Goal: Transaction & Acquisition: Purchase product/service

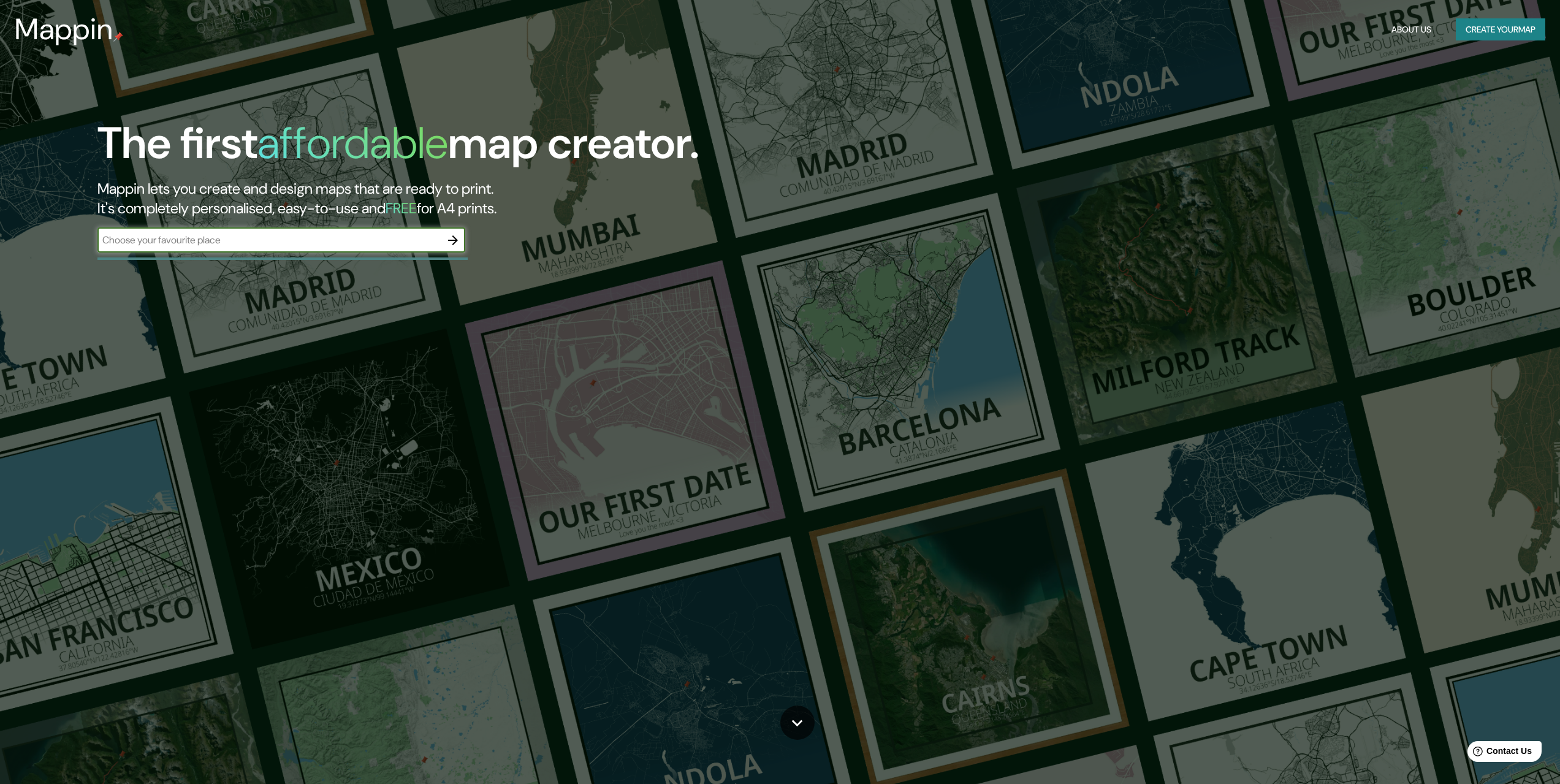
click at [332, 241] on input "text" at bounding box center [269, 240] width 343 height 14
type input "mota del marques"
click at [455, 241] on icon "button" at bounding box center [453, 240] width 15 height 15
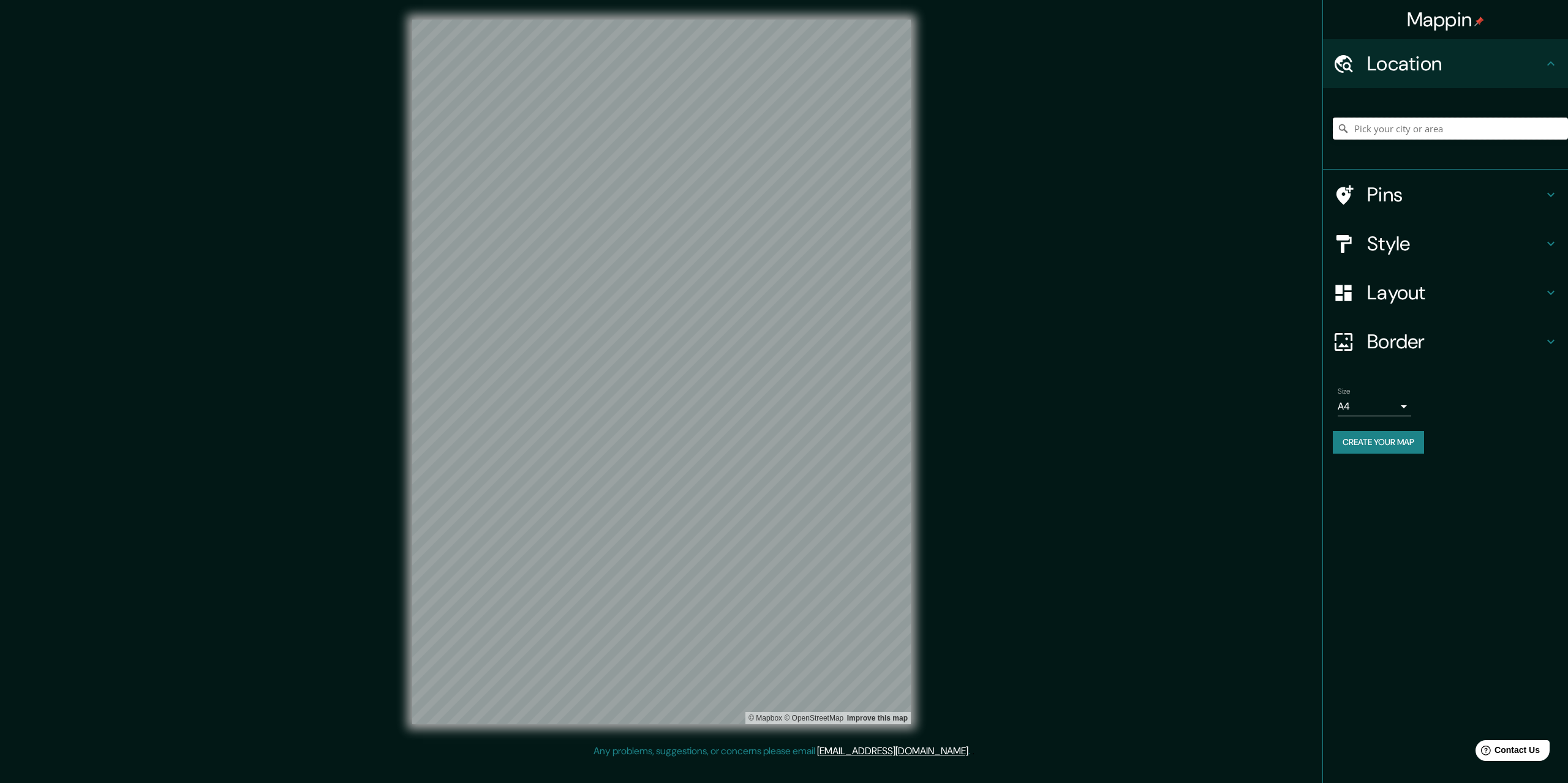
click at [1480, 126] on input "Pick your city or area" at bounding box center [1450, 128] width 235 height 22
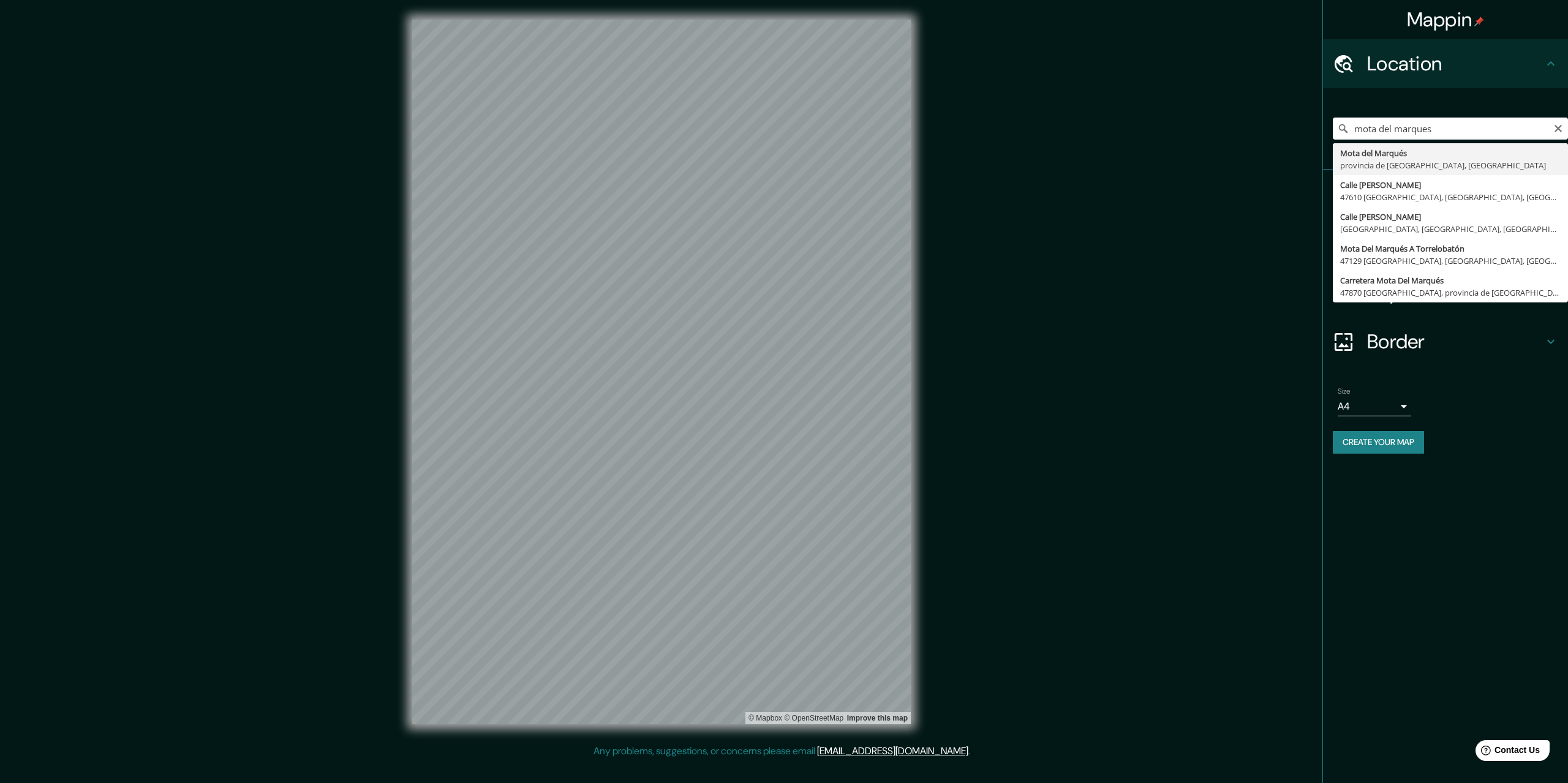
type input "[GEOGRAPHIC_DATA], provincia de [GEOGRAPHIC_DATA], [GEOGRAPHIC_DATA]"
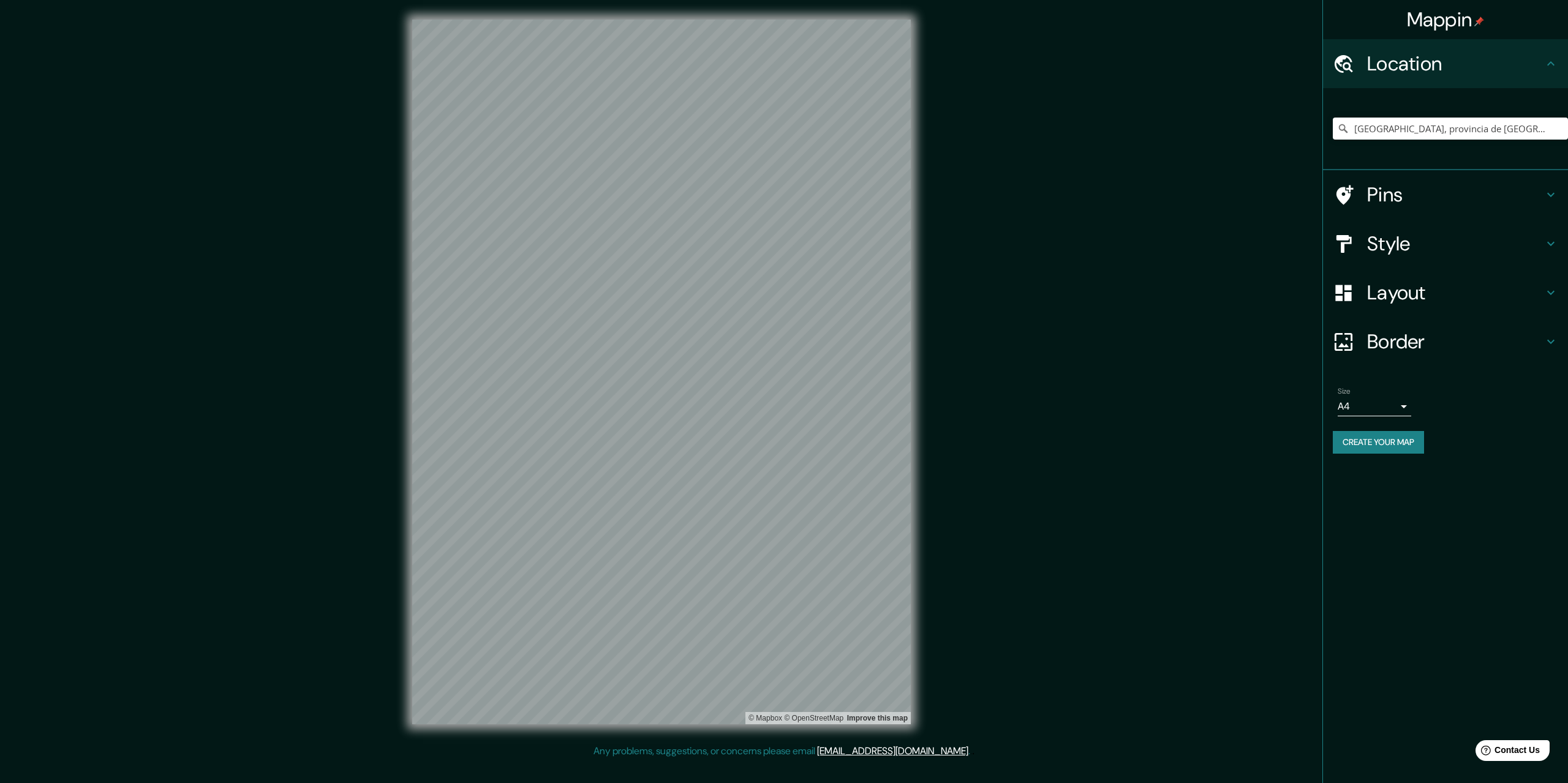
click at [1528, 187] on h4 "Pins" at bounding box center [1455, 194] width 176 height 24
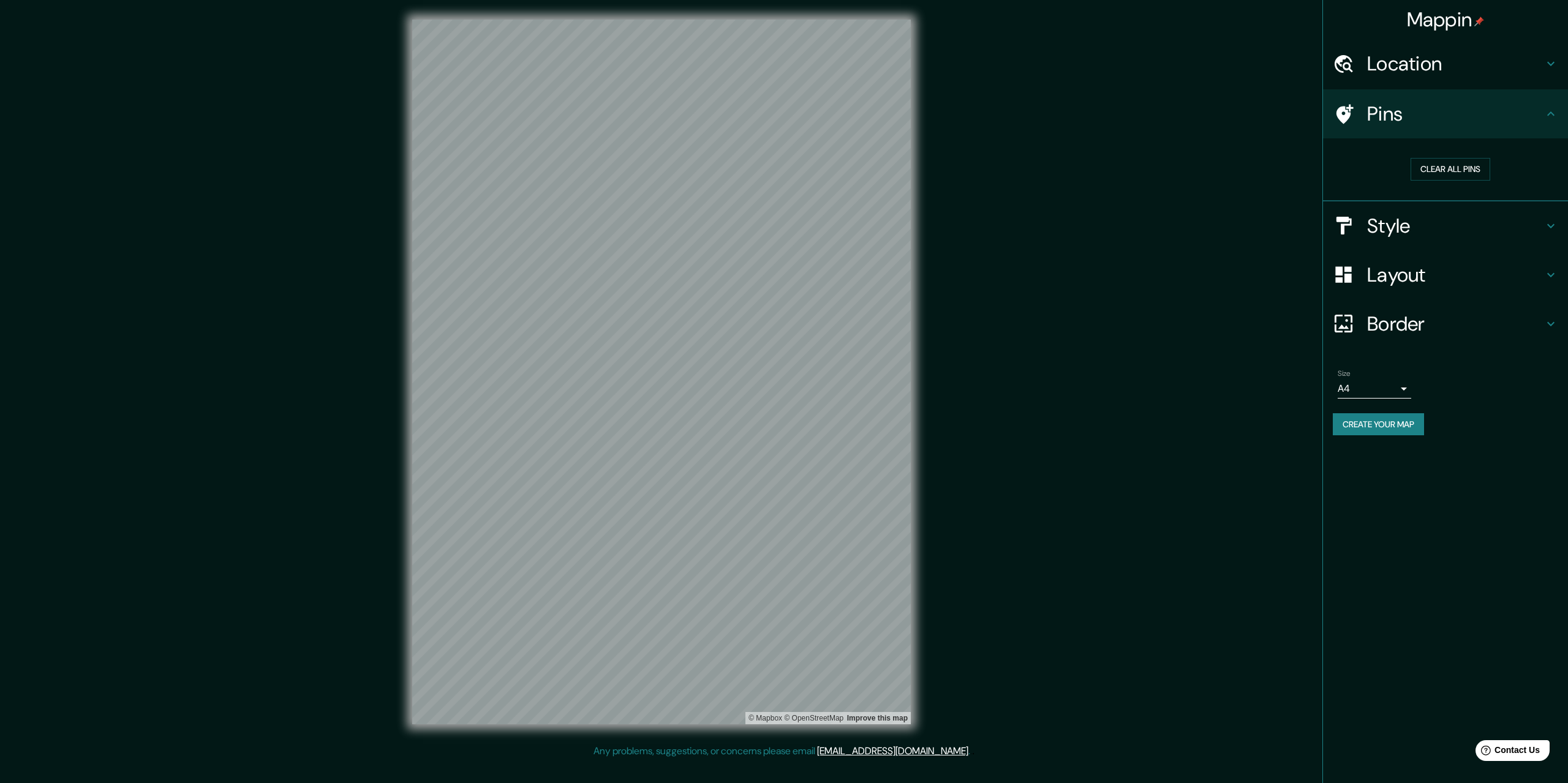
click at [1496, 234] on h4 "Style" at bounding box center [1455, 226] width 176 height 24
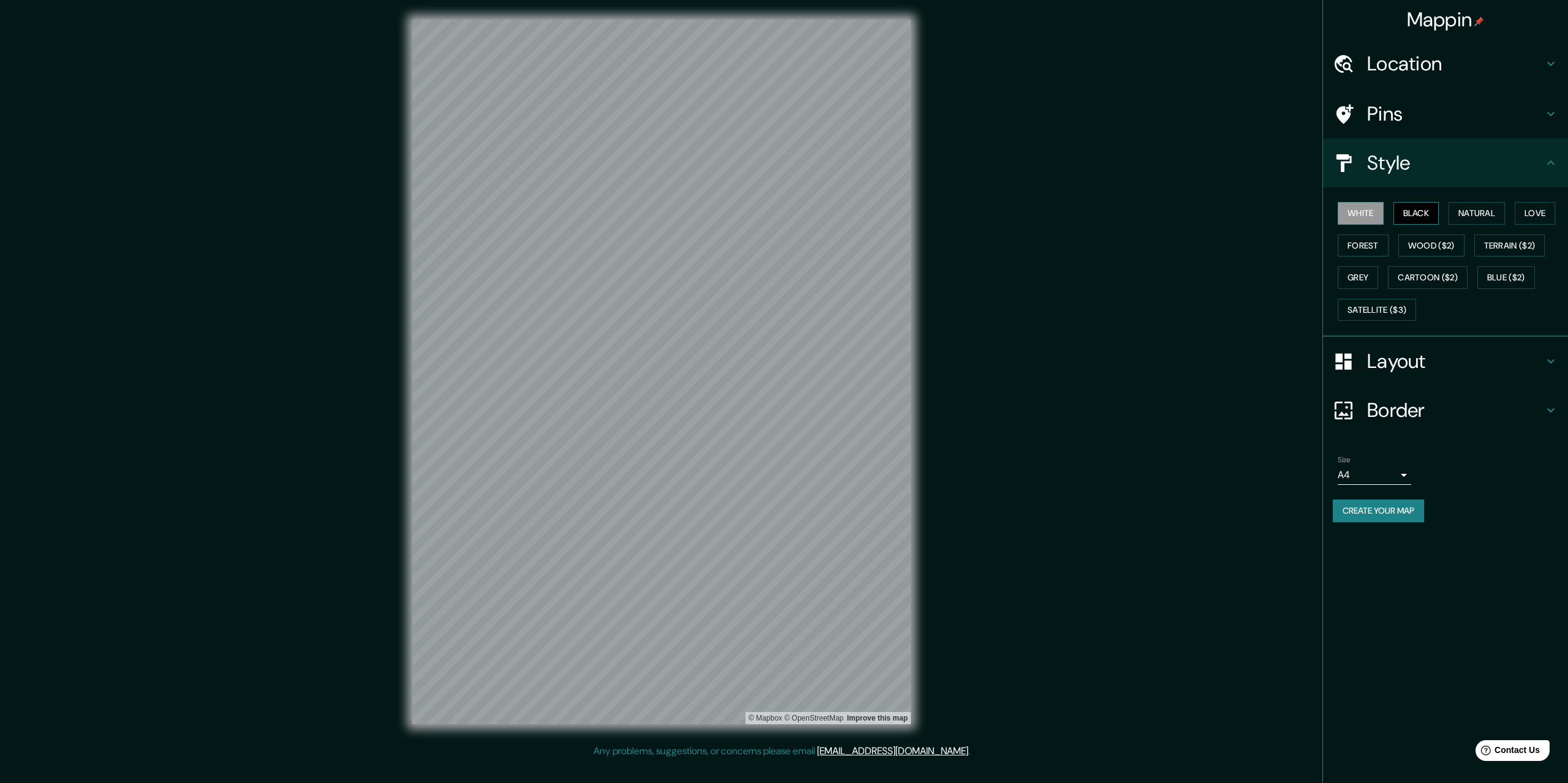
click at [1411, 208] on button "Black" at bounding box center [1416, 213] width 46 height 23
click at [1469, 214] on button "Natural" at bounding box center [1476, 213] width 56 height 23
click at [1531, 215] on button "Love" at bounding box center [1535, 213] width 40 height 23
click at [1378, 246] on button "Forest" at bounding box center [1362, 246] width 51 height 23
click at [1433, 247] on button "Wood ($2)" at bounding box center [1431, 246] width 66 height 23
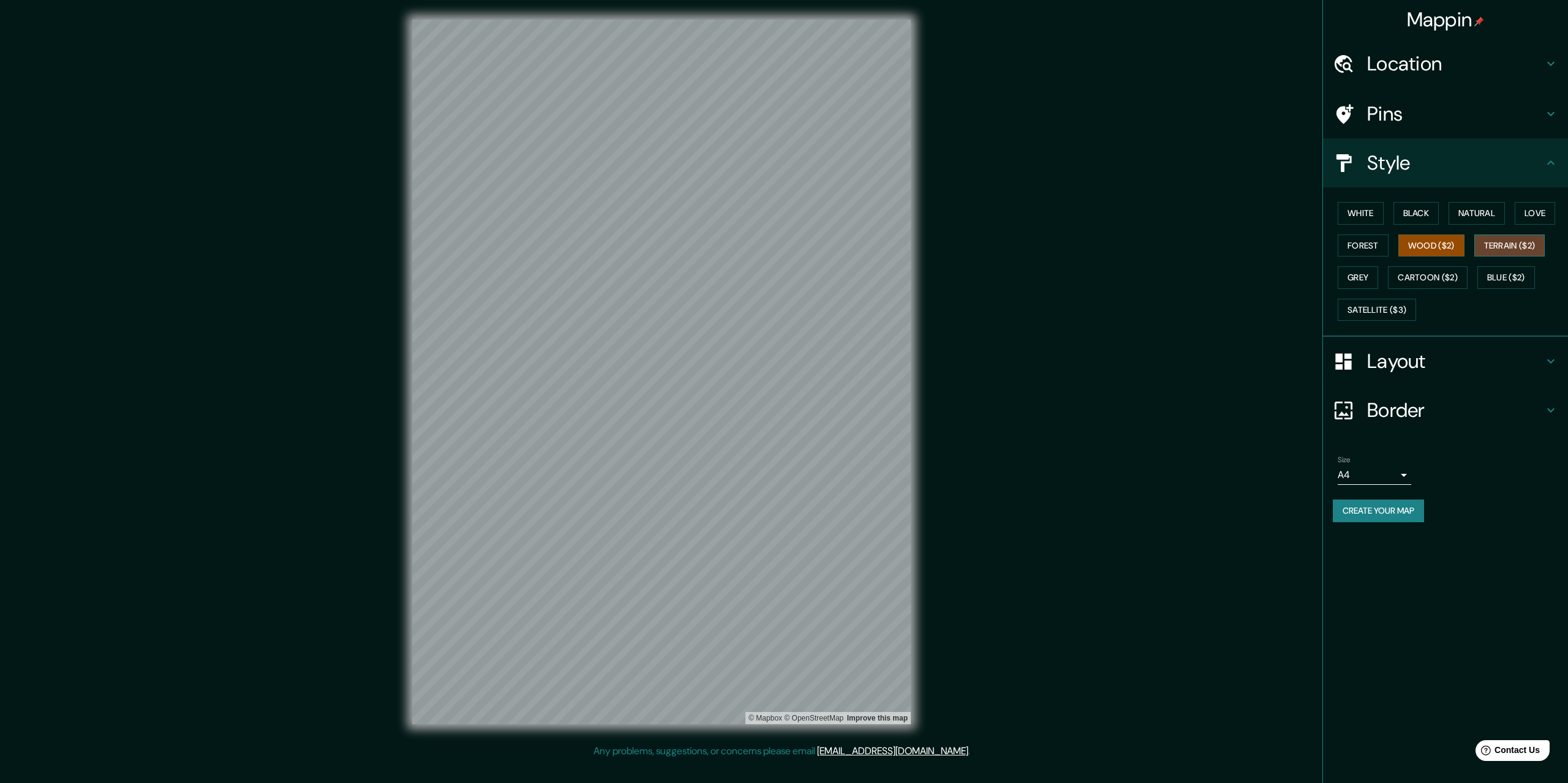
click at [1500, 246] on button "Terrain ($2)" at bounding box center [1510, 246] width 71 height 23
click at [1360, 276] on button "Grey" at bounding box center [1358, 278] width 40 height 23
click at [1426, 276] on button "Cartoon ($2)" at bounding box center [1427, 278] width 80 height 23
click at [1503, 273] on button "Blue ($2)" at bounding box center [1506, 278] width 58 height 23
click at [1400, 310] on button "Satellite ($3)" at bounding box center [1376, 310] width 78 height 23
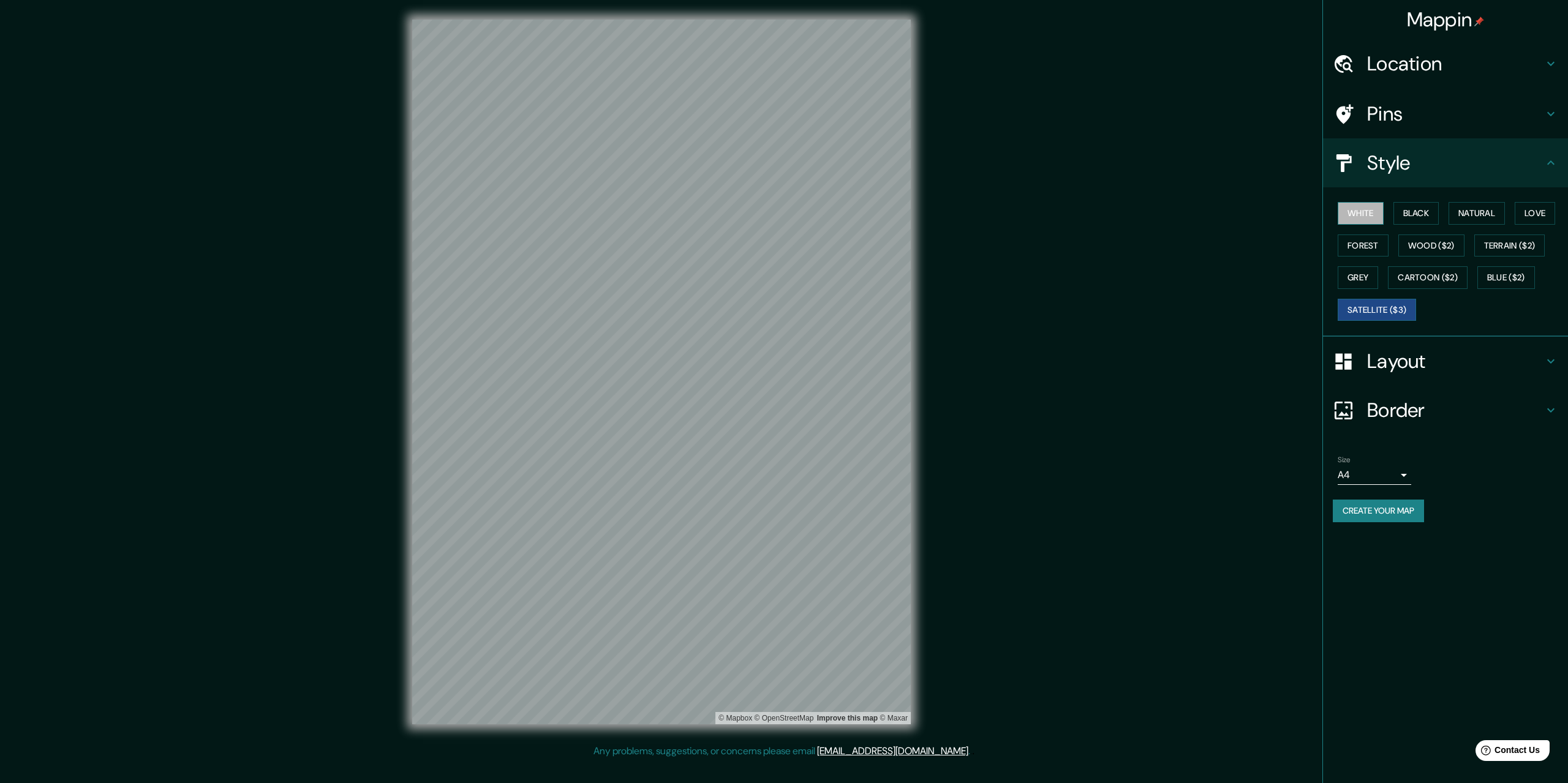
click at [1353, 212] on button "White" at bounding box center [1360, 213] width 46 height 23
click at [1408, 215] on button "Black" at bounding box center [1416, 213] width 46 height 23
click at [1453, 219] on button "Natural" at bounding box center [1476, 213] width 56 height 23
click at [1527, 219] on button "Love" at bounding box center [1535, 213] width 40 height 23
click at [1518, 75] on h4 "Location" at bounding box center [1455, 63] width 176 height 24
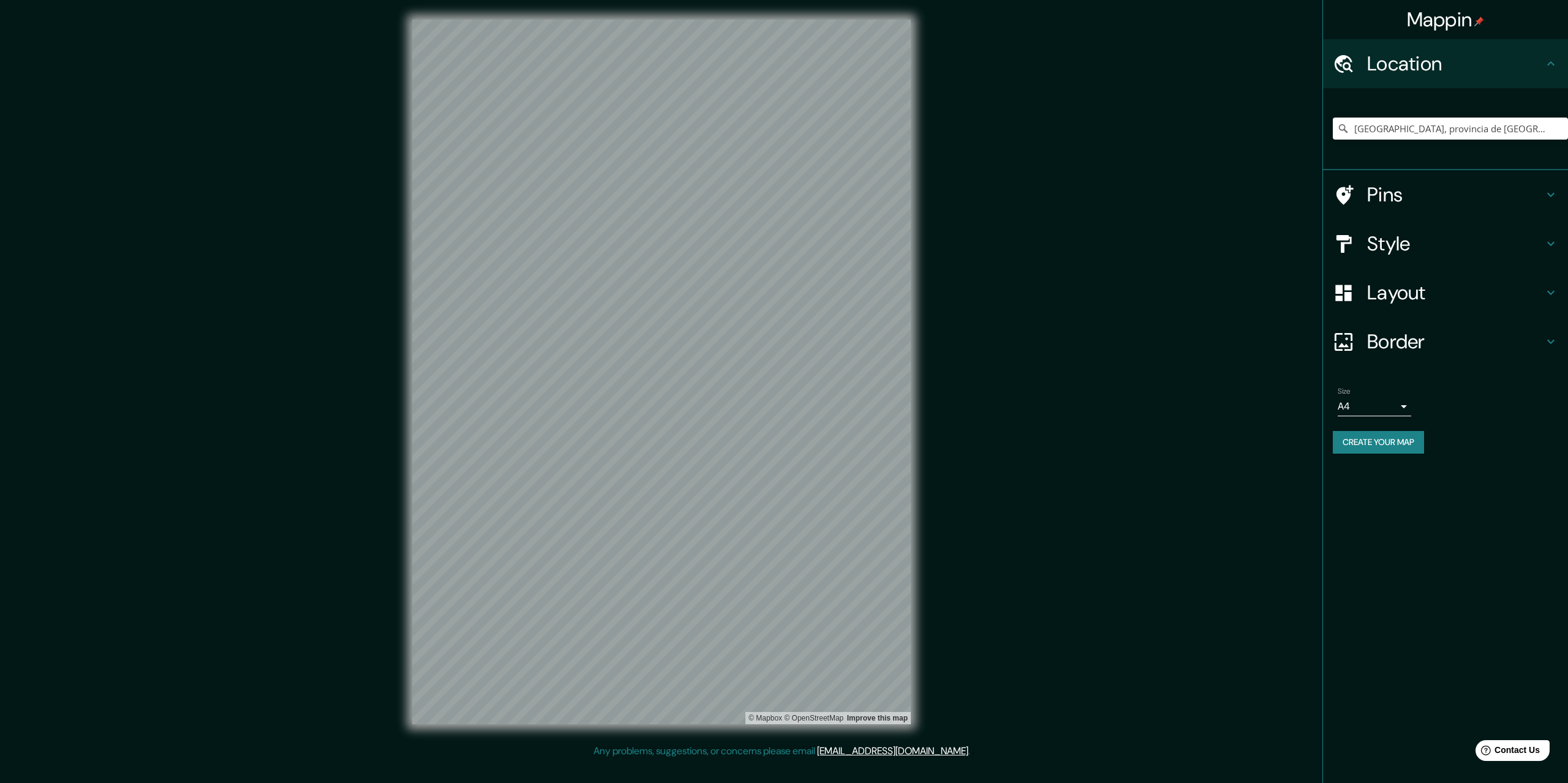
click at [1524, 69] on h4 "Location" at bounding box center [1455, 63] width 176 height 24
click at [1485, 283] on h4 "Layout" at bounding box center [1455, 292] width 176 height 24
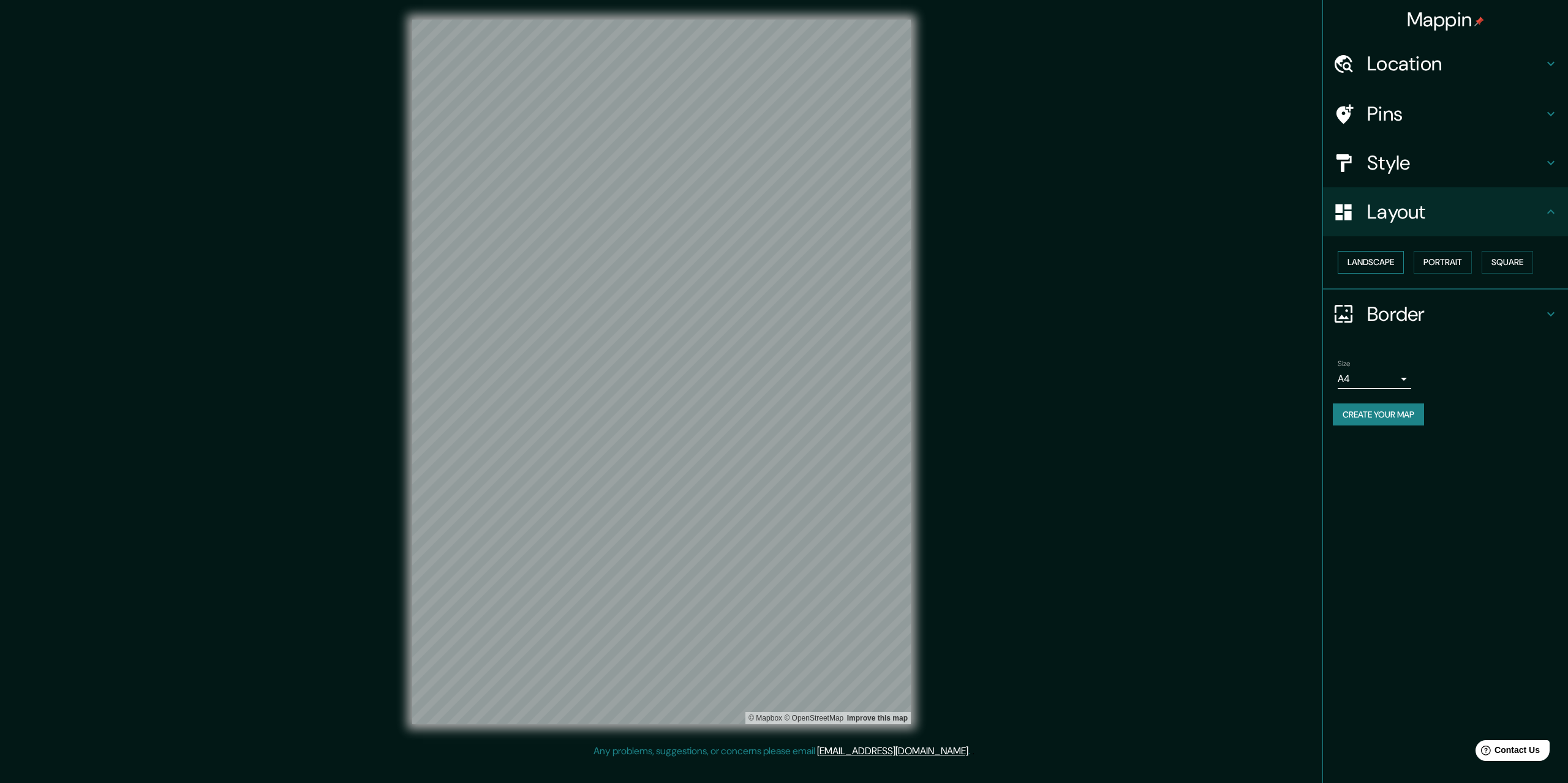
click at [1367, 259] on button "Landscape" at bounding box center [1370, 262] width 66 height 23
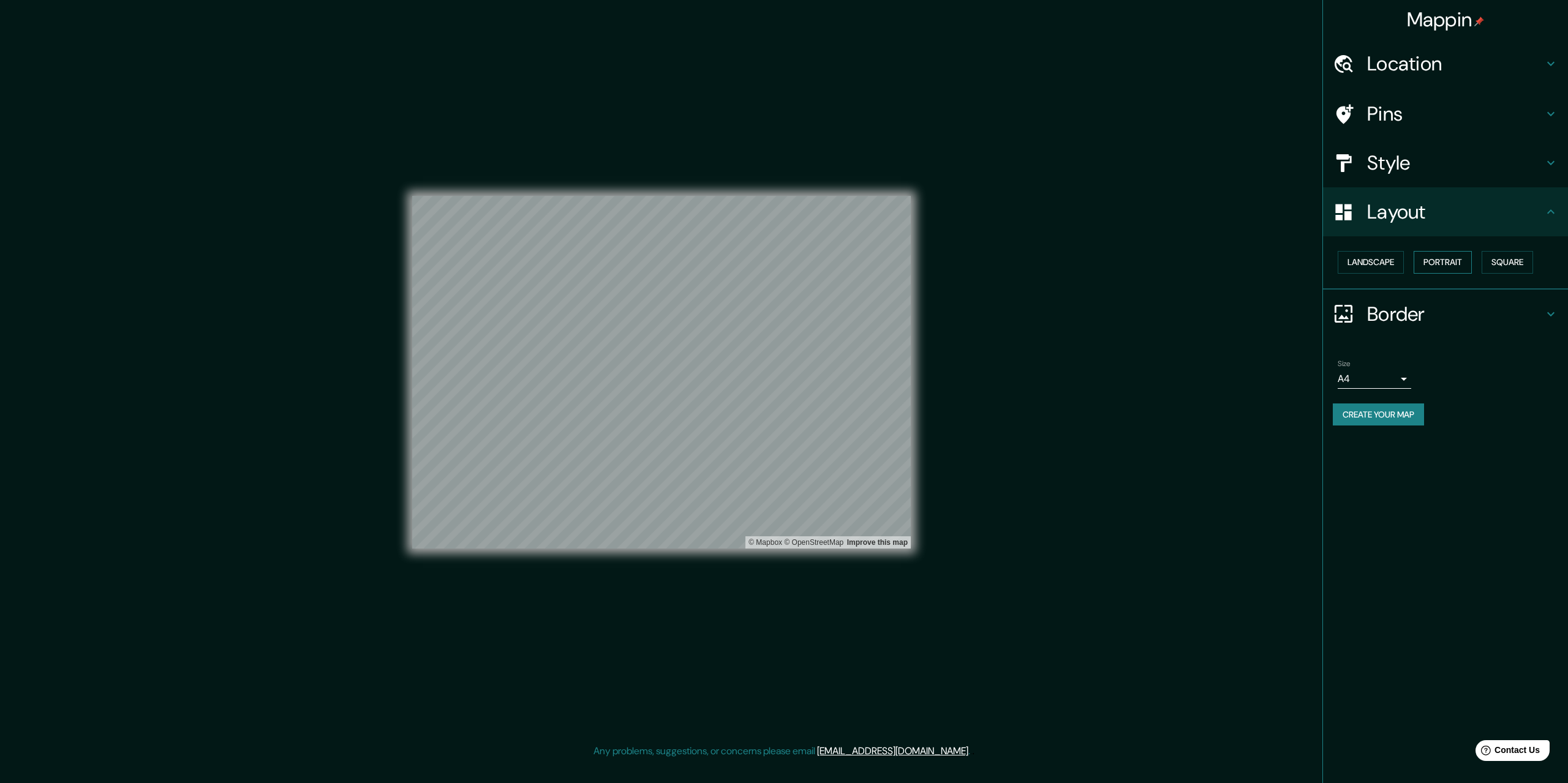
click at [1445, 262] on button "Portrait" at bounding box center [1442, 262] width 58 height 23
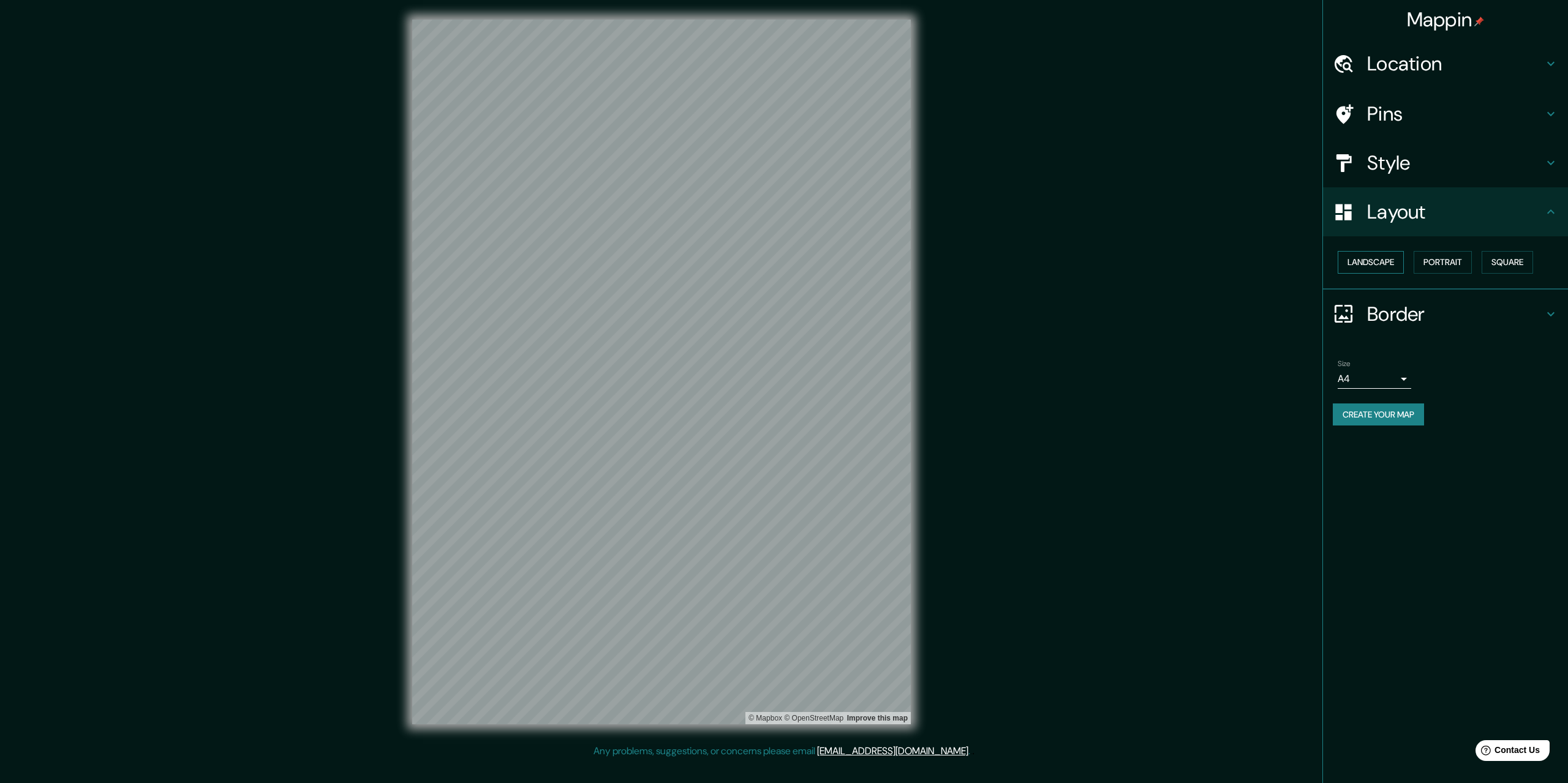
click at [1396, 262] on button "Landscape" at bounding box center [1370, 262] width 66 height 23
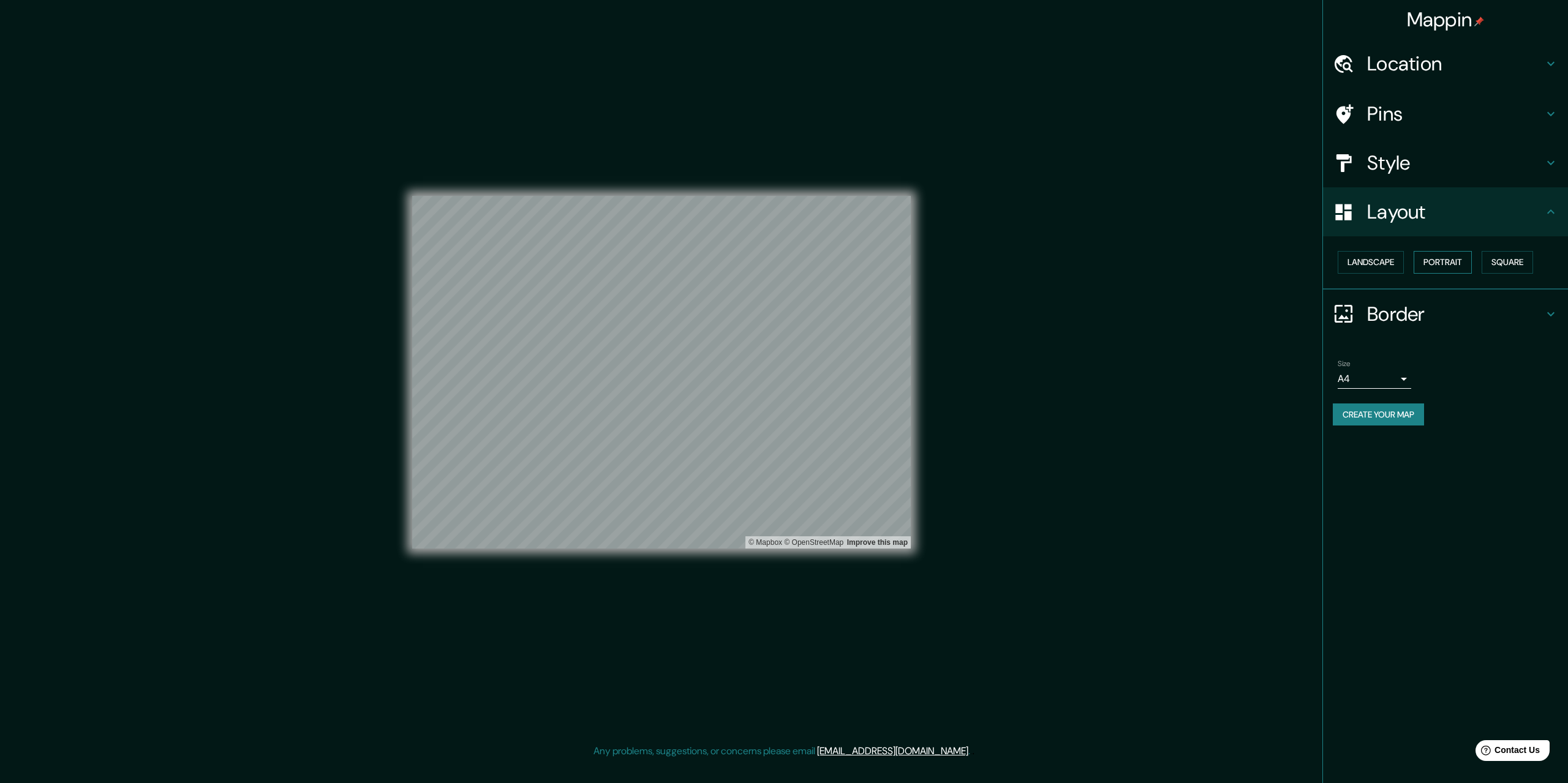
click at [1436, 262] on button "Portrait" at bounding box center [1442, 262] width 58 height 23
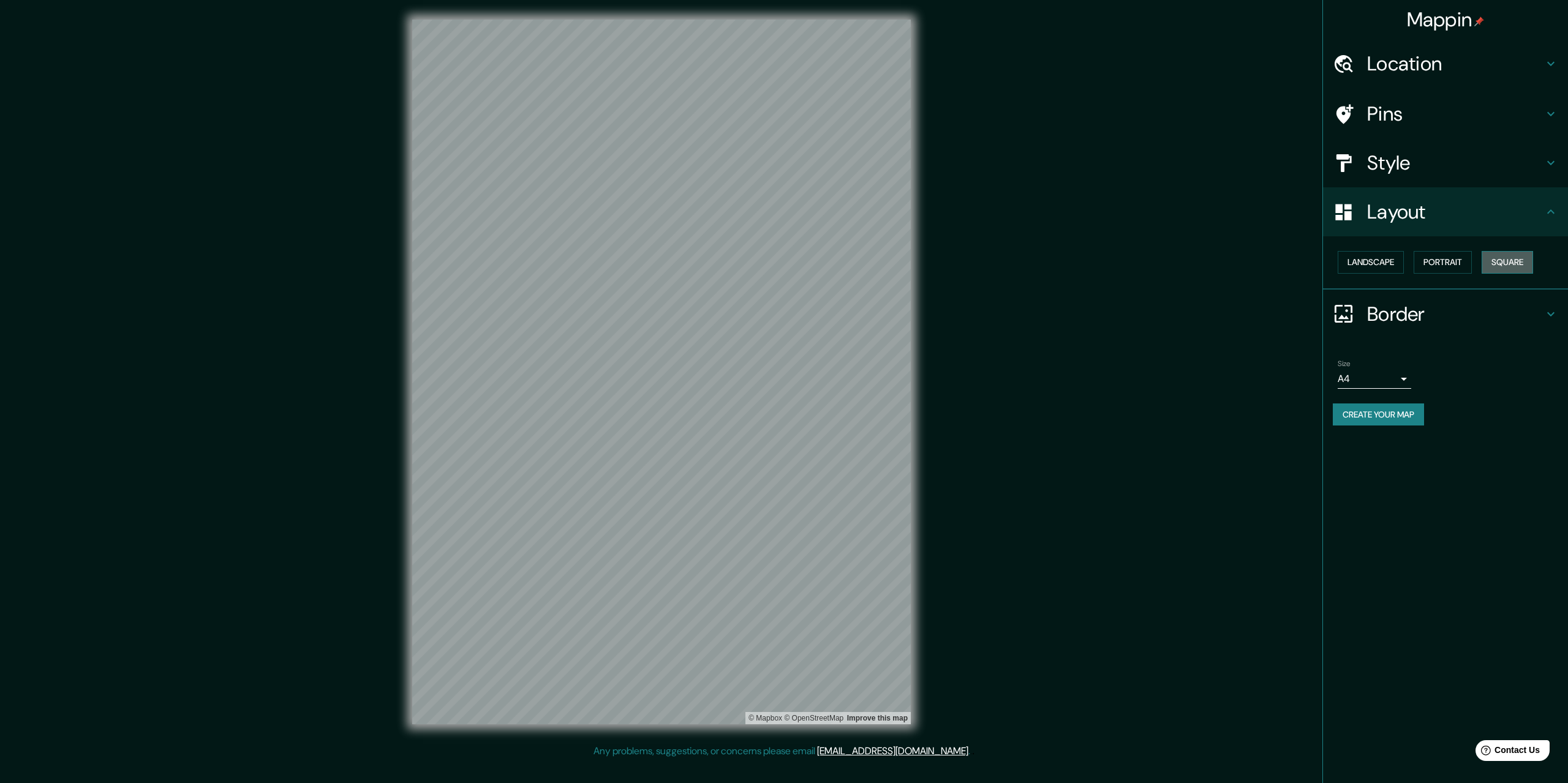
click at [1511, 264] on button "Square" at bounding box center [1507, 262] width 51 height 23
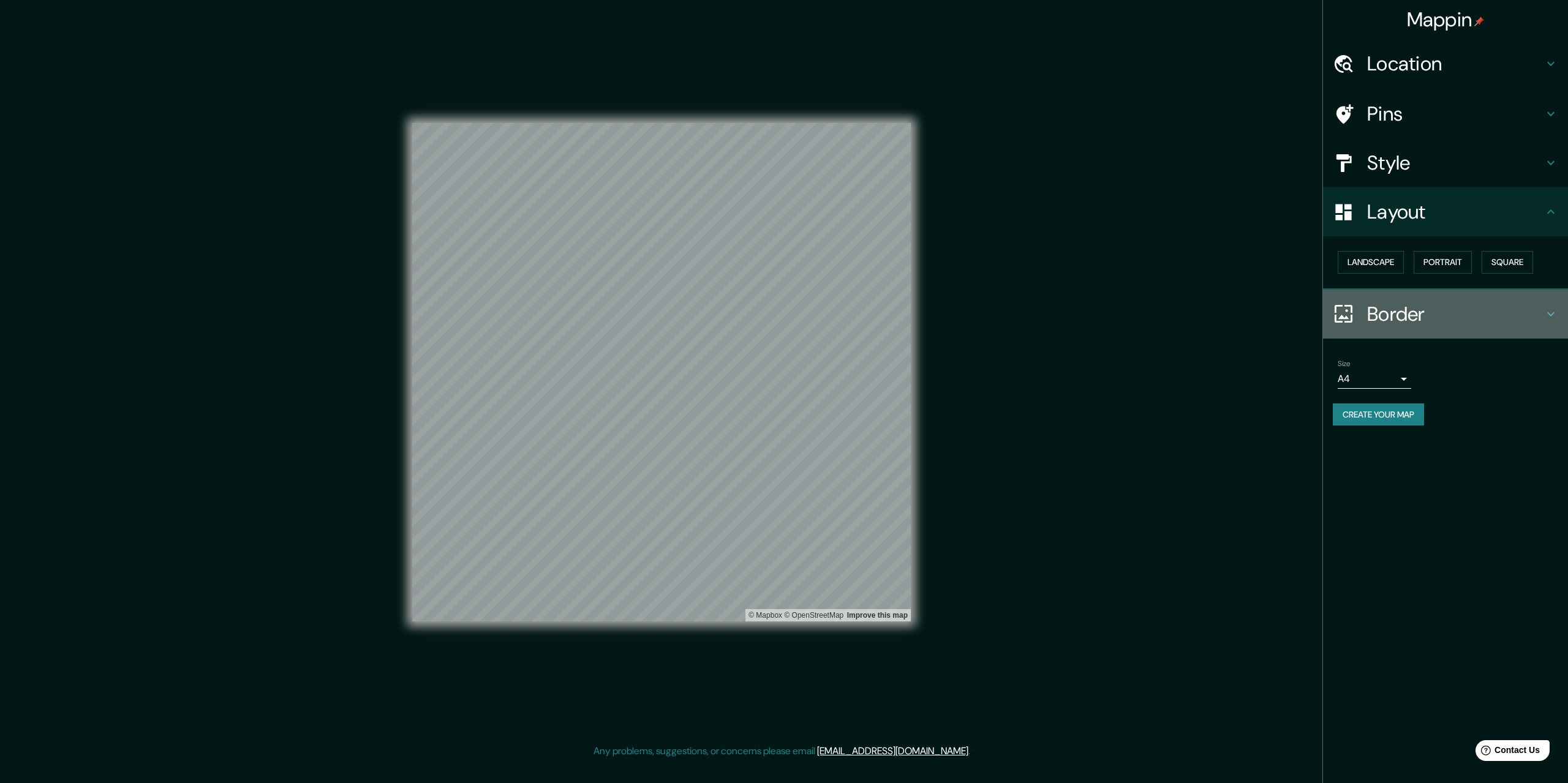
click at [1534, 317] on h4 "Border" at bounding box center [1455, 314] width 176 height 24
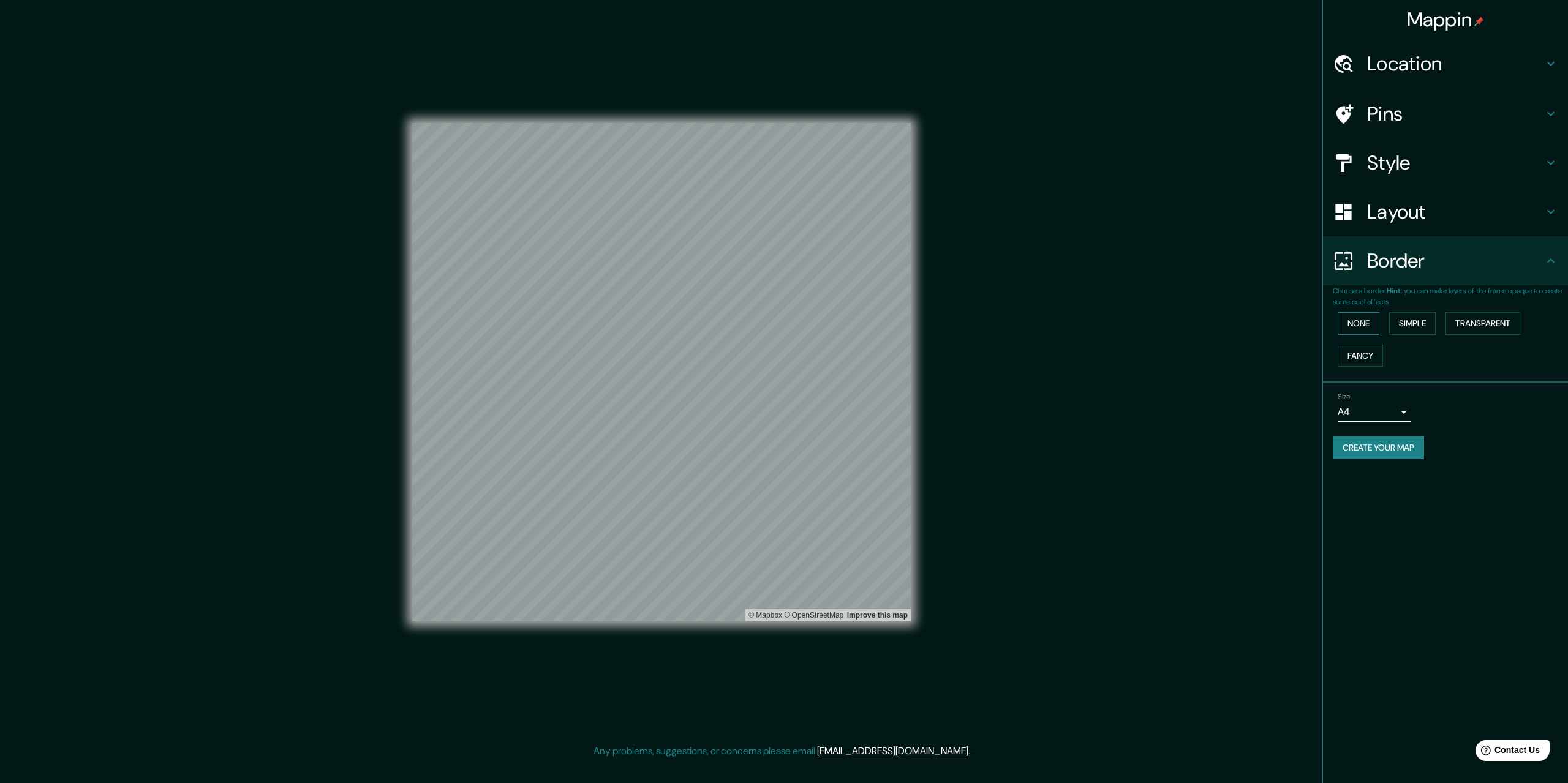
click at [1352, 322] on button "None" at bounding box center [1358, 323] width 42 height 23
click at [1406, 328] on button "Simple" at bounding box center [1412, 323] width 47 height 23
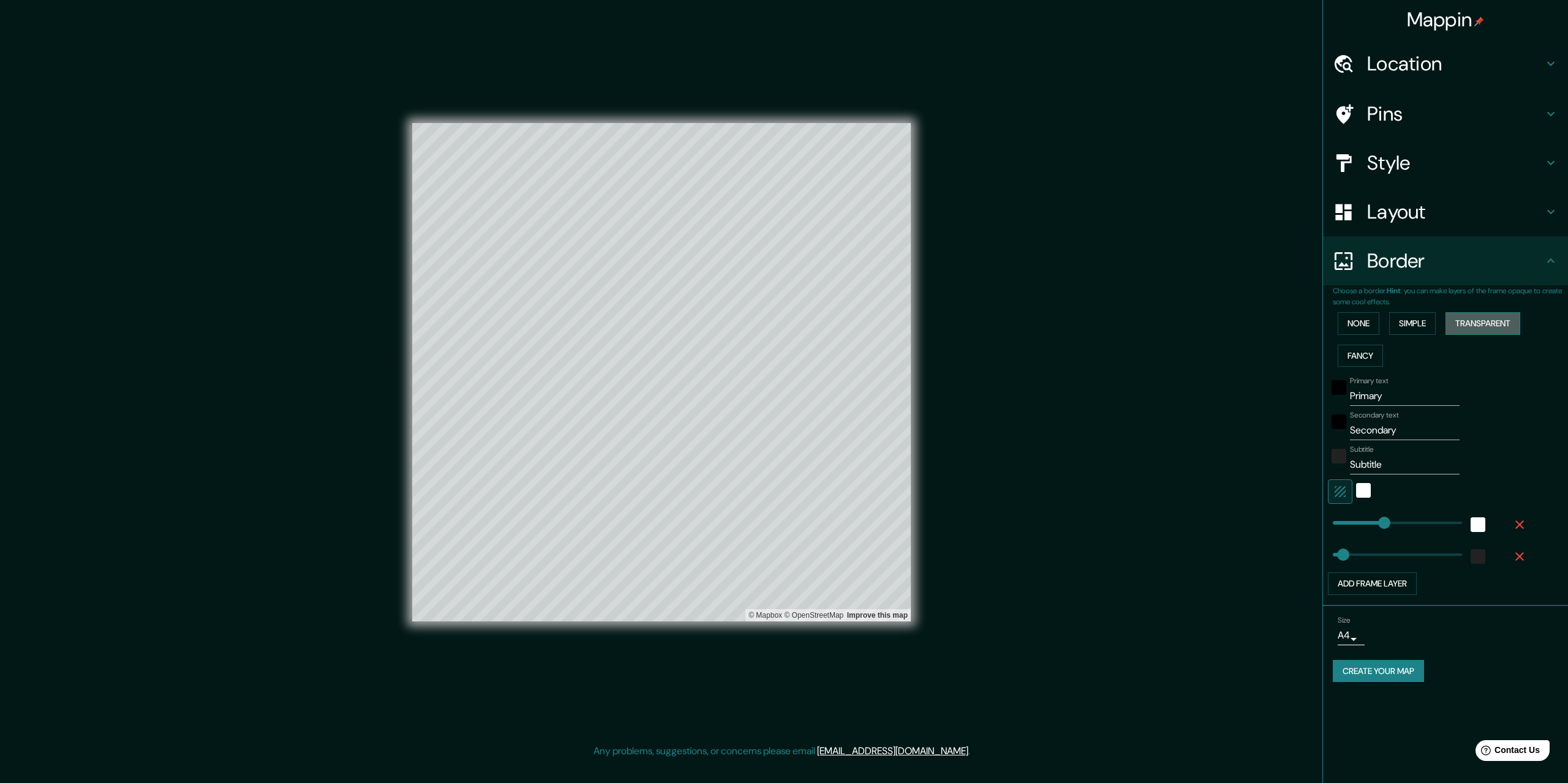
click at [1481, 324] on button "Transparent" at bounding box center [1483, 323] width 75 height 23
click at [1362, 354] on button "Fancy" at bounding box center [1360, 356] width 45 height 23
click at [1351, 320] on button "None" at bounding box center [1358, 323] width 42 height 23
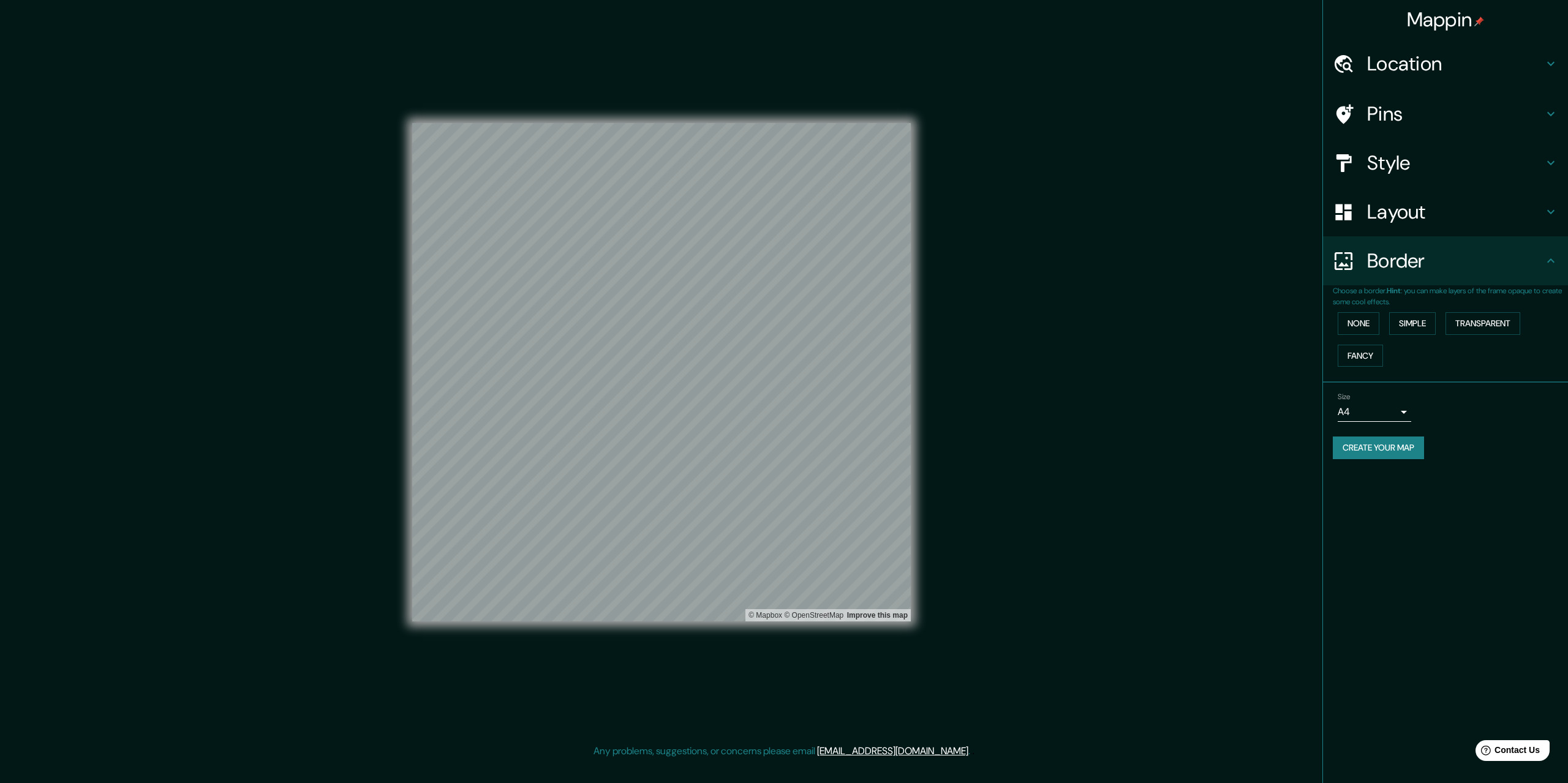
click at [1375, 403] on body "Mappin Location [GEOGRAPHIC_DATA], [GEOGRAPHIC_DATA], [GEOGRAPHIC_DATA] Pins St…" at bounding box center [784, 392] width 1568 height 783
click at [1361, 455] on li "A3" at bounding box center [1374, 460] width 74 height 22
click at [1379, 406] on body "Mappin Location [GEOGRAPHIC_DATA], [GEOGRAPHIC_DATA], [GEOGRAPHIC_DATA] Pins St…" at bounding box center [784, 392] width 1568 height 783
click at [1379, 441] on li "A4" at bounding box center [1374, 438] width 74 height 22
click at [1376, 418] on body "Mappin Location [GEOGRAPHIC_DATA], [GEOGRAPHIC_DATA], [GEOGRAPHIC_DATA] Pins St…" at bounding box center [784, 392] width 1568 height 783
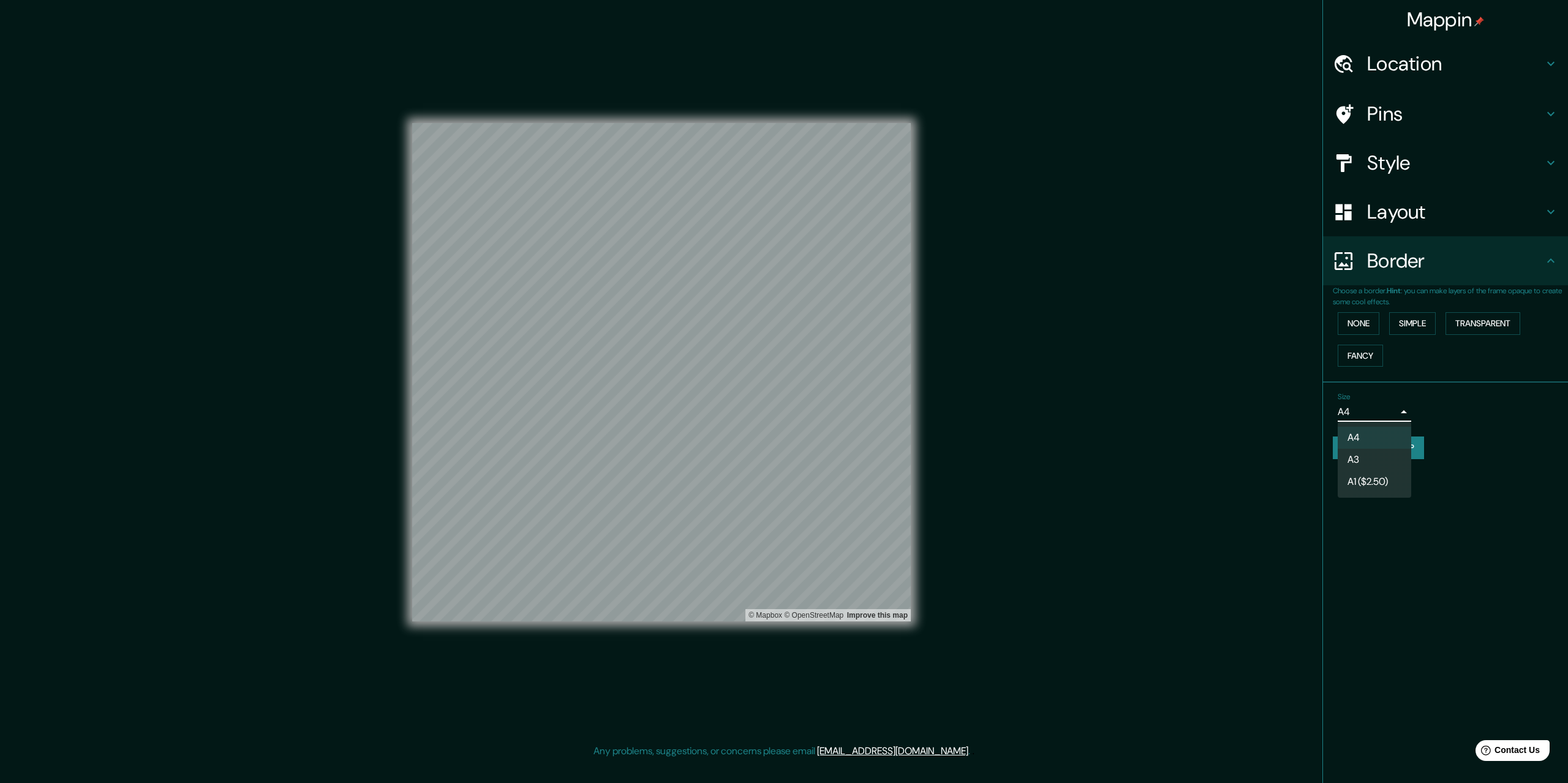
click at [1376, 453] on li "A3" at bounding box center [1374, 460] width 74 height 22
type input "a4"
click at [1395, 162] on h4 "Style" at bounding box center [1455, 162] width 176 height 24
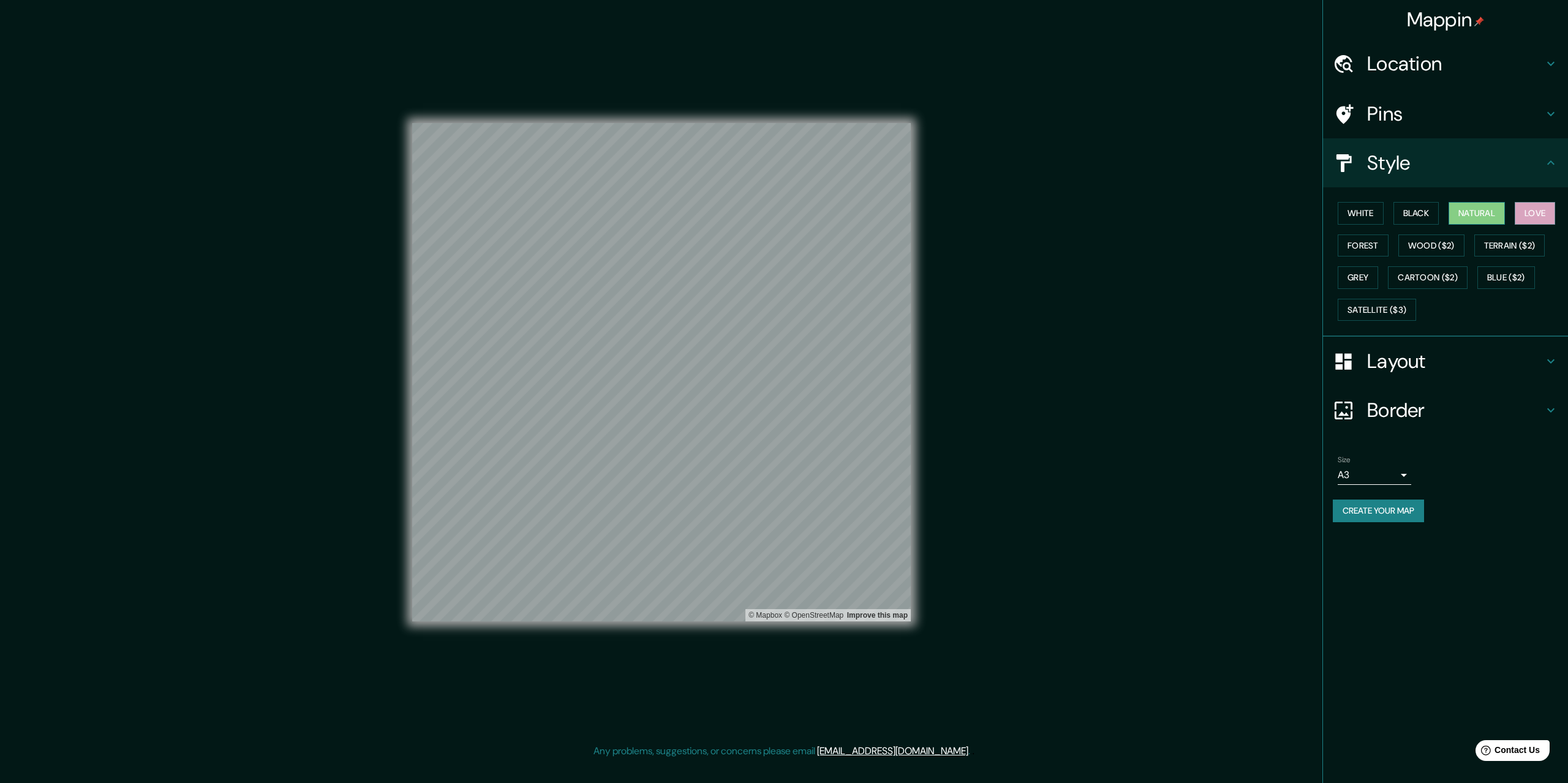
click at [1490, 217] on button "Natural" at bounding box center [1476, 213] width 56 height 23
click at [1362, 213] on button "White" at bounding box center [1360, 213] width 46 height 23
click at [1401, 208] on button "Black" at bounding box center [1416, 213] width 46 height 23
click at [1414, 210] on button "Black" at bounding box center [1416, 213] width 46 height 23
click at [1362, 210] on button "White" at bounding box center [1360, 213] width 46 height 23
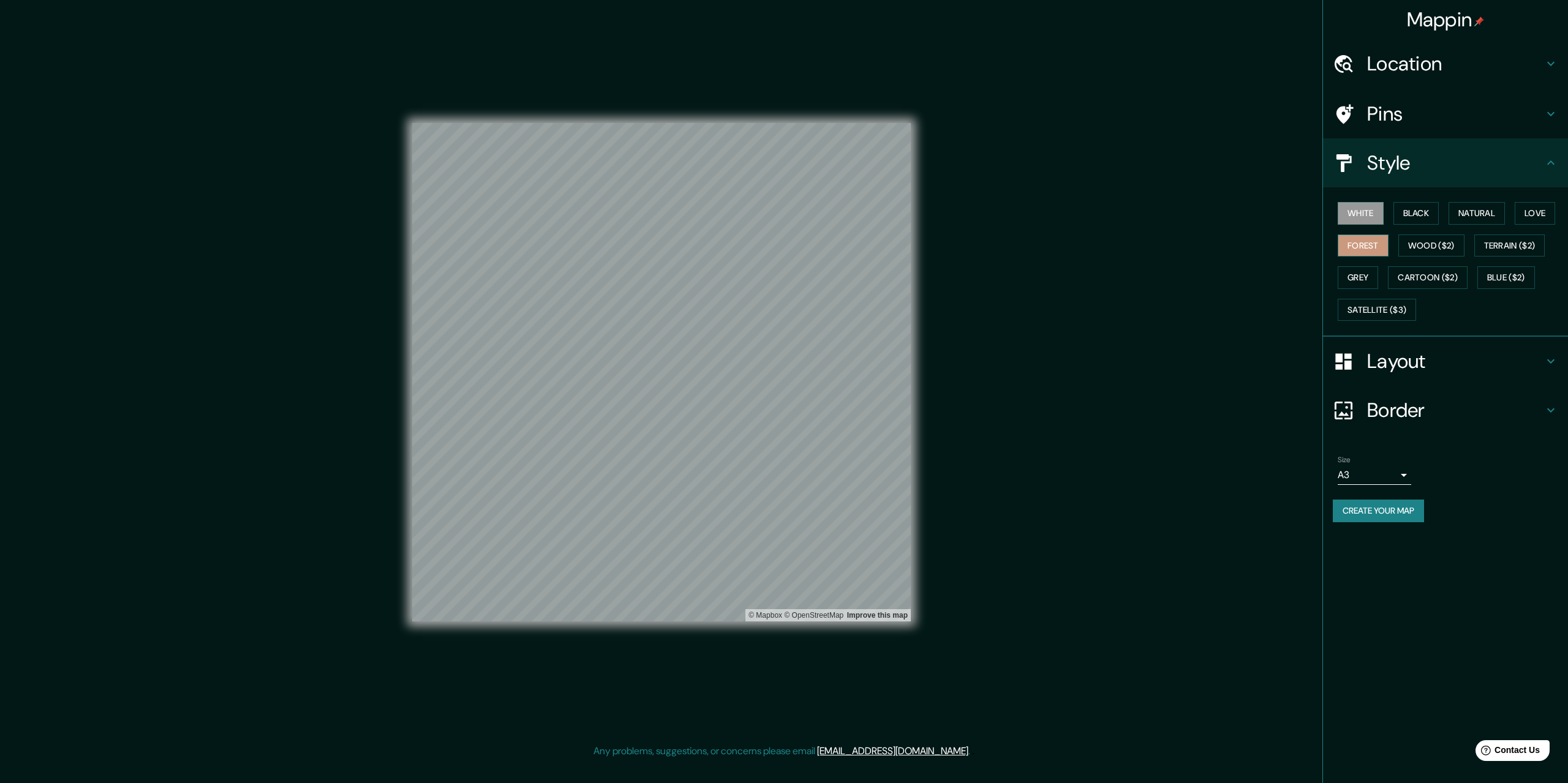
click at [1361, 246] on button "Forest" at bounding box center [1362, 246] width 51 height 23
click at [1412, 217] on button "Black" at bounding box center [1416, 213] width 46 height 23
click at [1463, 210] on button "Natural" at bounding box center [1476, 213] width 56 height 23
click at [1526, 214] on button "Love" at bounding box center [1535, 213] width 40 height 23
click at [1486, 214] on button "Natural" at bounding box center [1476, 213] width 56 height 23
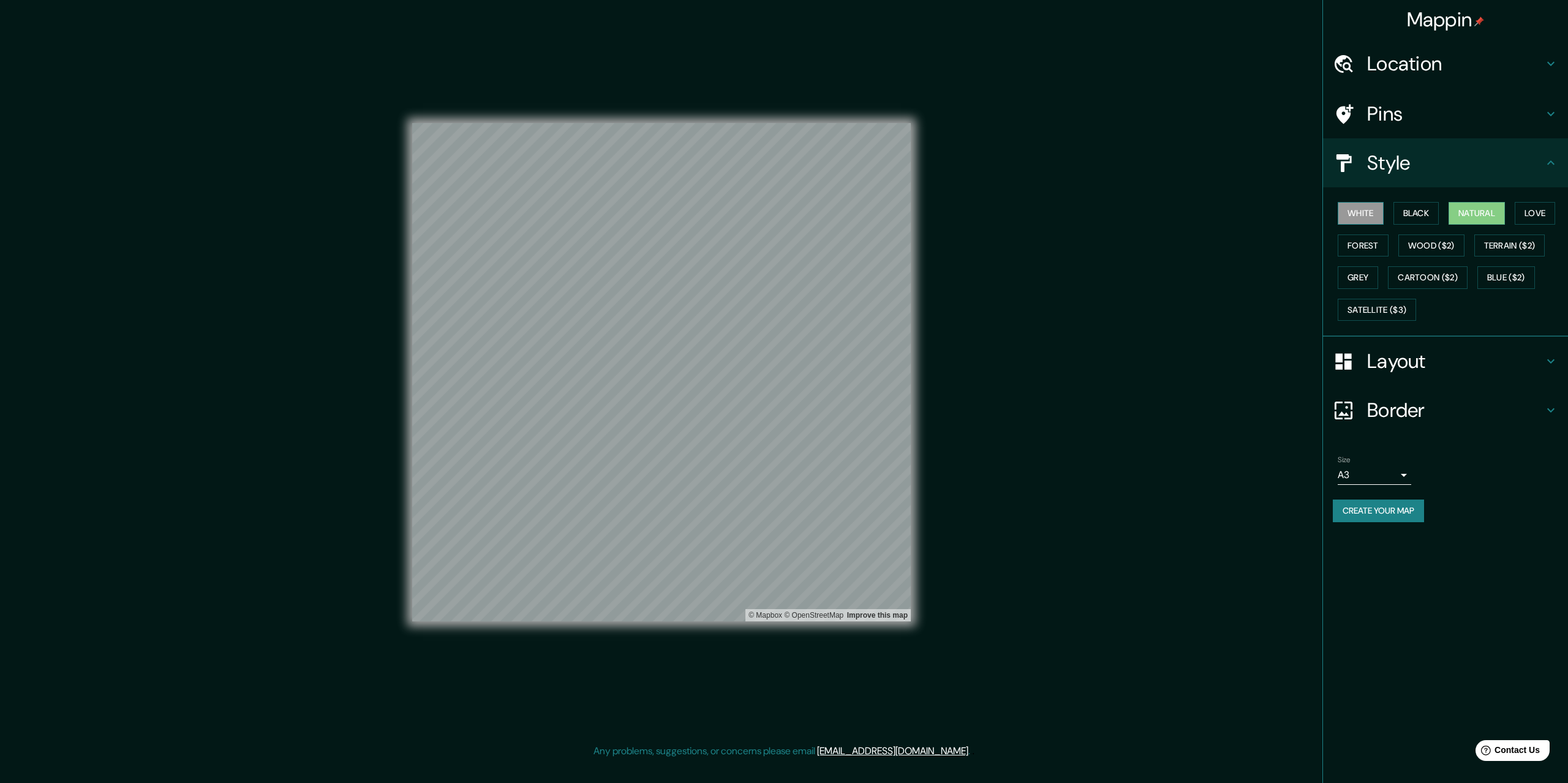
click at [1374, 207] on button "White" at bounding box center [1360, 213] width 46 height 23
click at [1455, 213] on button "Natural" at bounding box center [1476, 213] width 56 height 23
click at [1439, 110] on h4 "Pins" at bounding box center [1455, 113] width 176 height 24
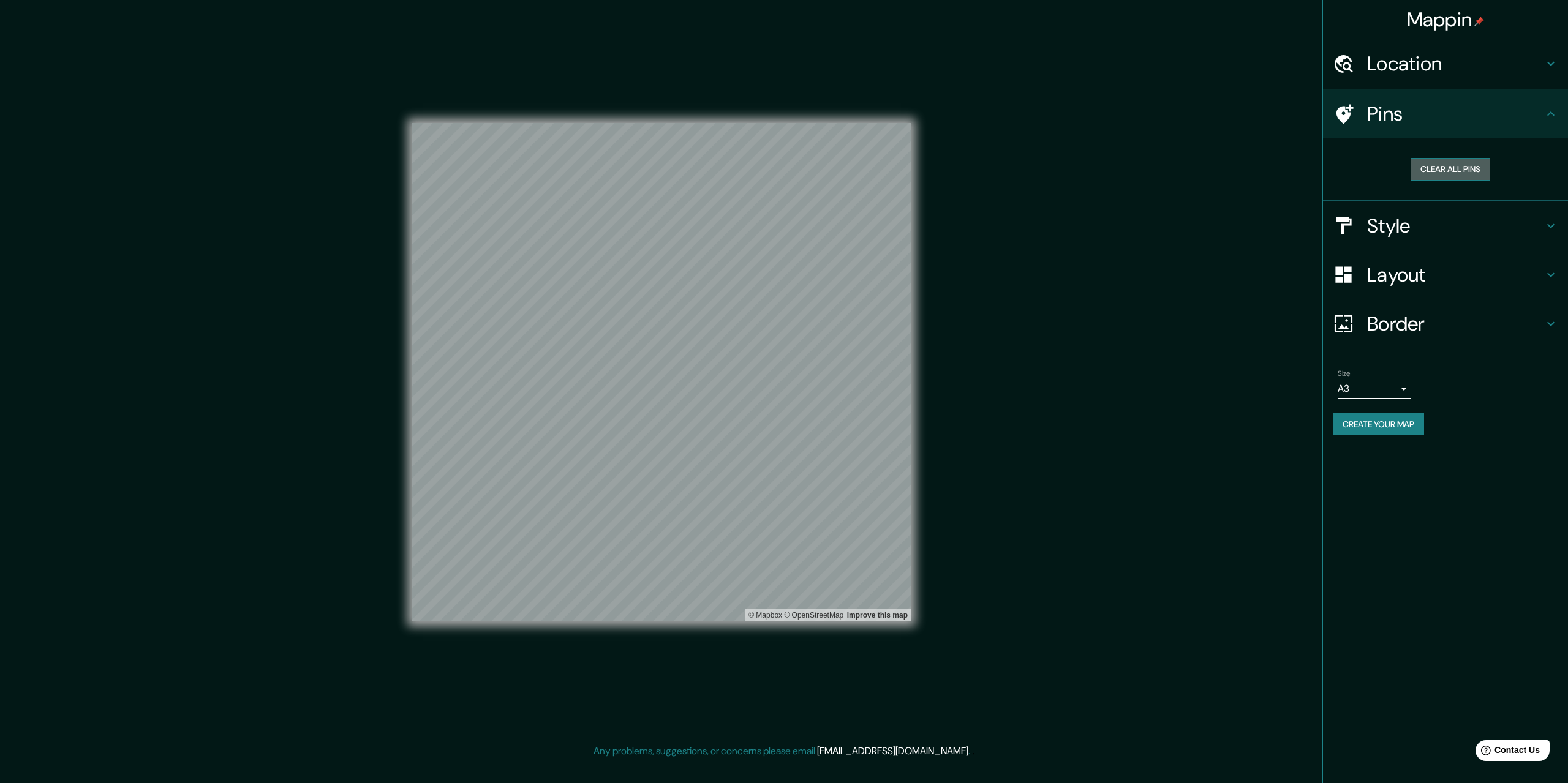
click at [1442, 165] on button "Clear all pins" at bounding box center [1450, 169] width 80 height 23
click at [1445, 173] on button "Clear all pins" at bounding box center [1450, 169] width 80 height 23
click at [1387, 328] on h4 "Border" at bounding box center [1455, 323] width 176 height 24
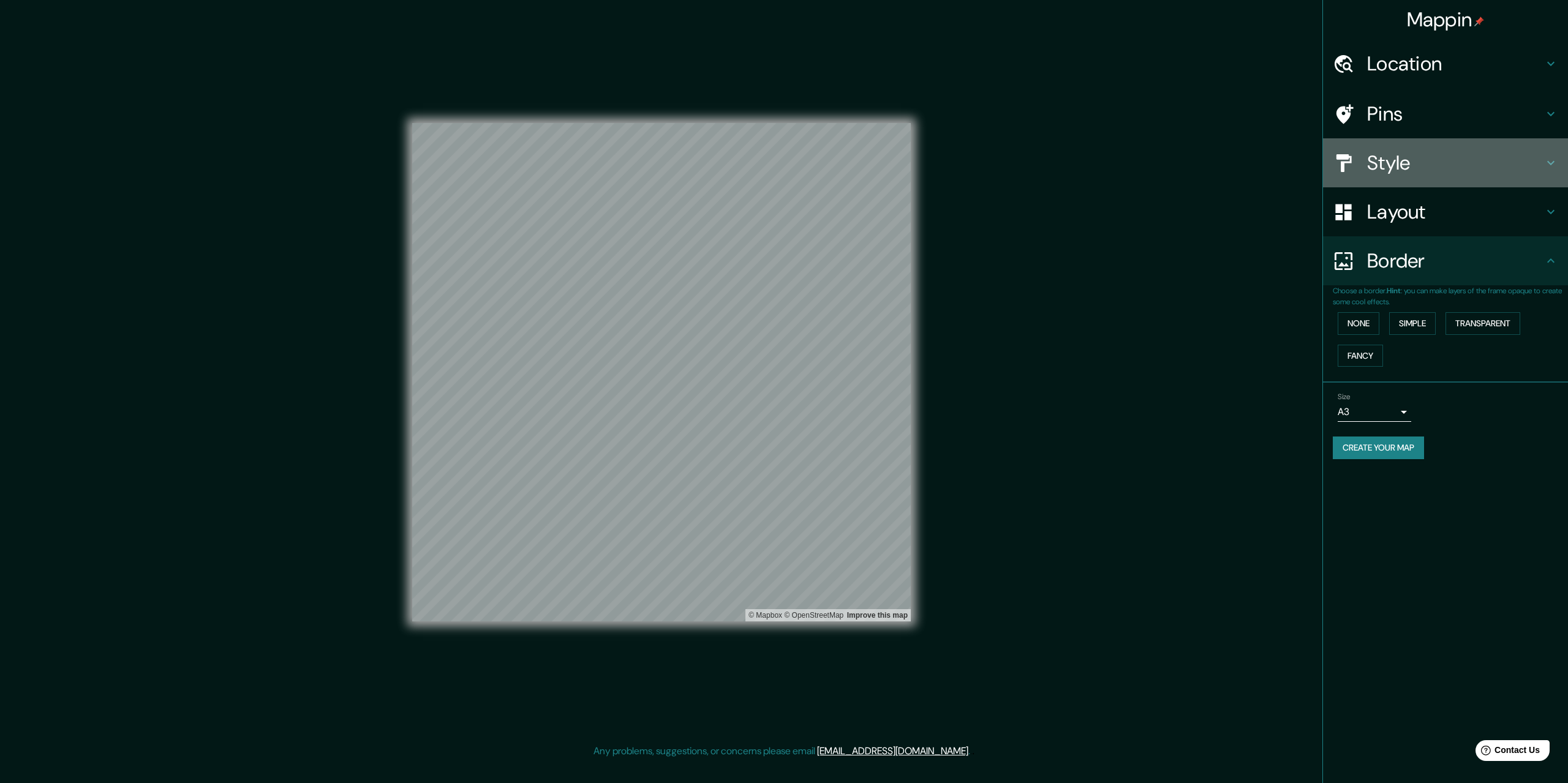
click at [1403, 162] on h4 "Style" at bounding box center [1455, 162] width 176 height 24
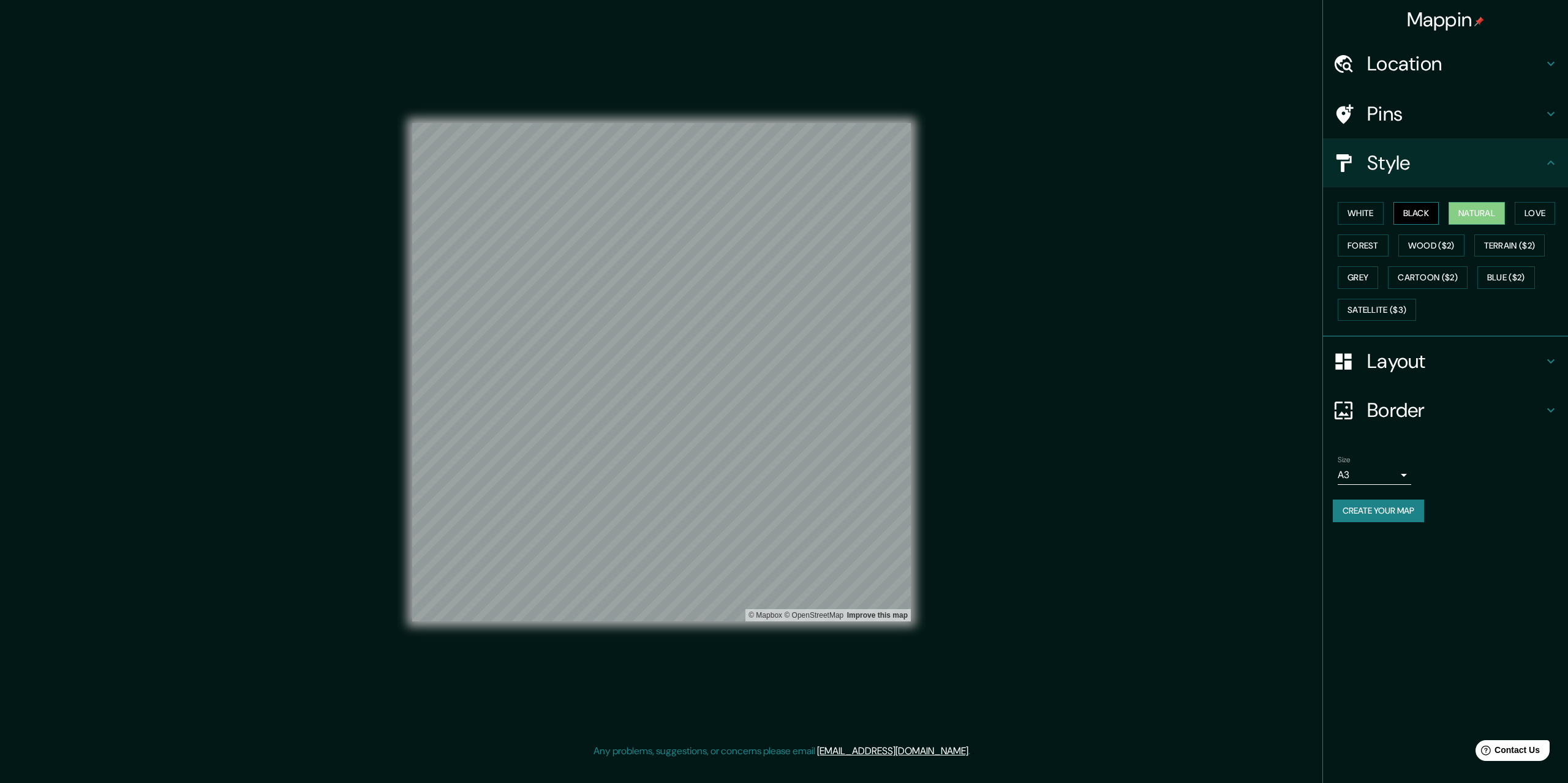
click at [1411, 210] on button "Black" at bounding box center [1416, 213] width 46 height 23
click at [1369, 211] on button "White" at bounding box center [1360, 213] width 46 height 23
click at [1419, 217] on button "Black" at bounding box center [1416, 213] width 46 height 23
